Goal: Task Accomplishment & Management: Manage account settings

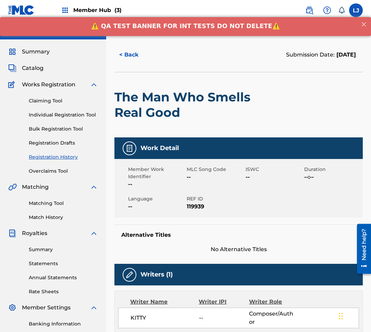
click at [174, 153] on div "Work Detail" at bounding box center [238, 148] width 248 height 22
click at [153, 118] on h2 "The Man Who Smells Real Good" at bounding box center [188, 104] width 149 height 31
click at [131, 58] on button "< Back" at bounding box center [134, 54] width 41 height 17
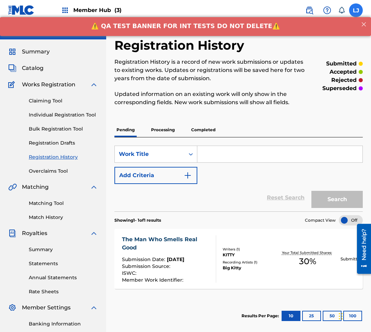
click at [354, 9] on label at bounding box center [356, 10] width 14 height 14
click at [356, 10] on input "[PERSON_NAME] Jones [EMAIL_ADDRESS][PERSON_NAME][DOMAIN_NAME] Notification Pref…" at bounding box center [356, 10] width 0 height 0
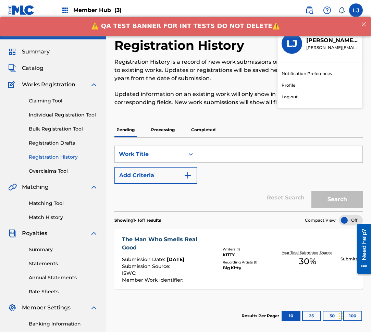
click at [295, 95] on p "Log out" at bounding box center [290, 97] width 16 height 6
click at [356, 10] on input "[PERSON_NAME] Jones [EMAIL_ADDRESS][PERSON_NAME][DOMAIN_NAME] Notification Pref…" at bounding box center [356, 10] width 0 height 0
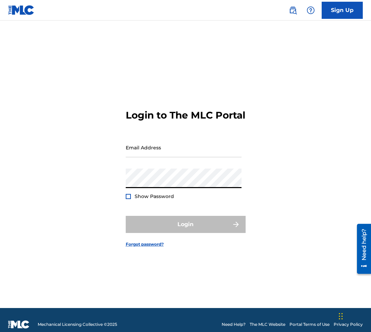
type input "[PERSON_NAME][EMAIL_ADDRESS][PERSON_NAME][DOMAIN_NAME]"
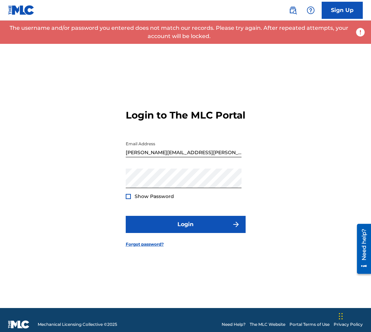
click at [129, 199] on div at bounding box center [128, 196] width 5 height 5
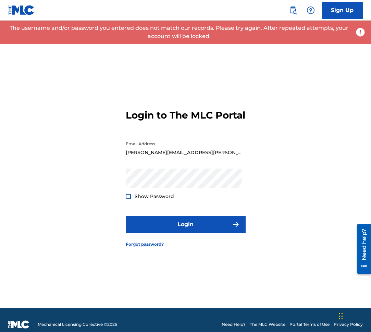
click at [129, 199] on div at bounding box center [128, 196] width 5 height 5
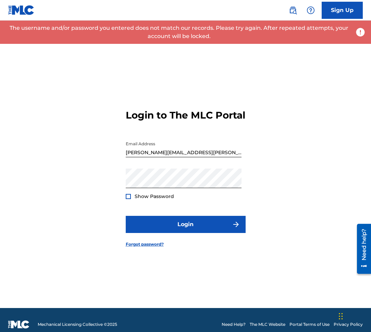
click at [129, 199] on div at bounding box center [128, 196] width 5 height 5
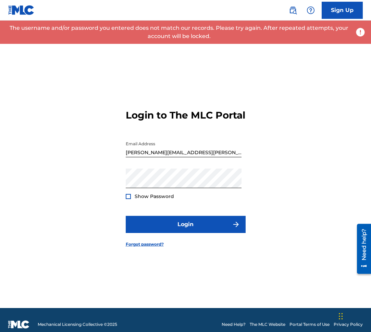
click at [129, 199] on div at bounding box center [128, 196] width 5 height 5
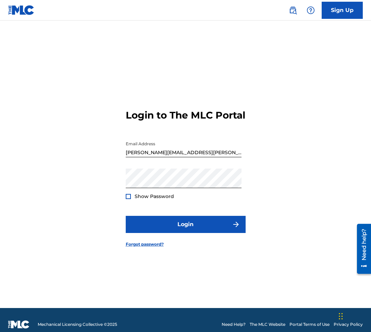
click at [129, 199] on div at bounding box center [128, 196] width 5 height 5
